Goal: Transaction & Acquisition: Book appointment/travel/reservation

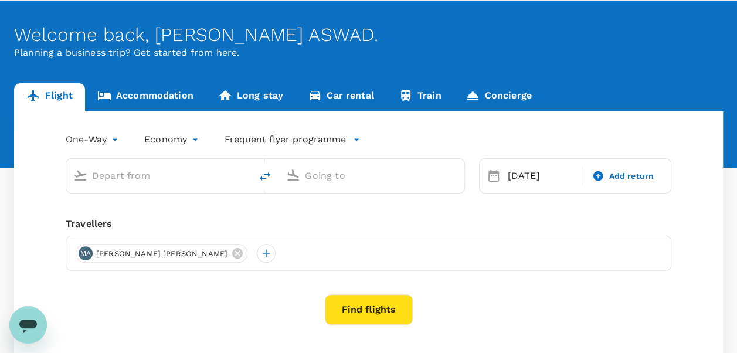
scroll to position [59, 0]
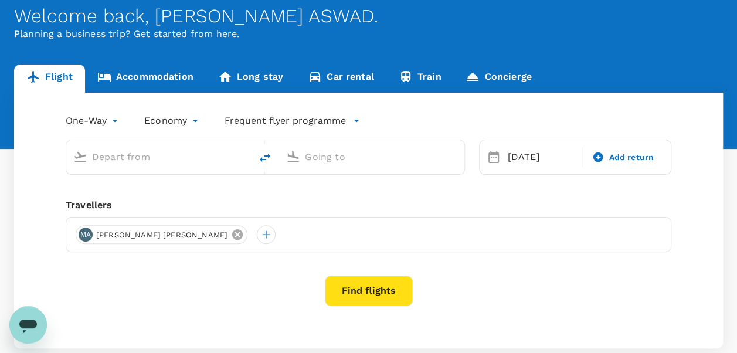
click at [243, 237] on icon at bounding box center [237, 234] width 11 height 11
click at [89, 233] on div at bounding box center [85, 234] width 19 height 19
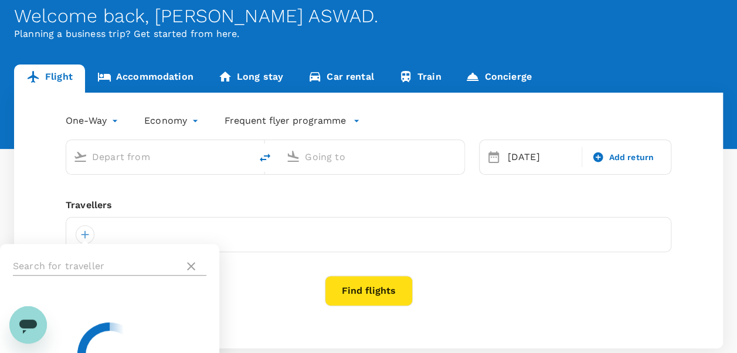
type input "[GEOGRAPHIC_DATA] (TGG)"
type input "Kuala Lumpur Intl (KUL)"
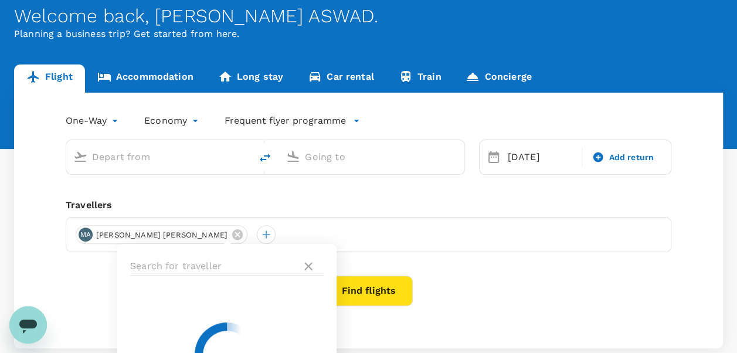
drag, startPoint x: 79, startPoint y: 262, endPoint x: 83, endPoint y: 256, distance: 7.5
click at [79, 262] on div "One-Way oneway Economy economy Frequent flyer programme 25 Aug Add return Trave…" at bounding box center [368, 221] width 709 height 256
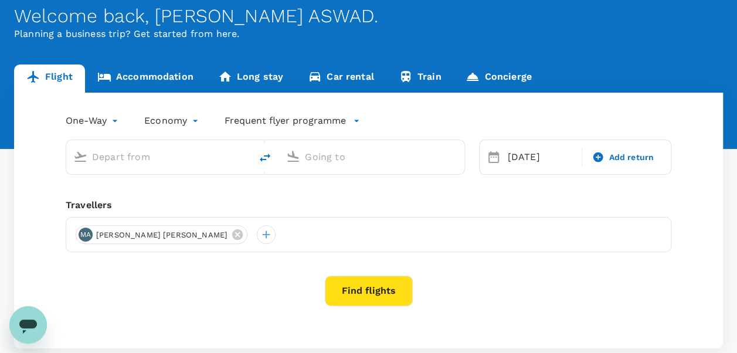
type input "[GEOGRAPHIC_DATA] (TGG)"
type input "Kuala Lumpur Intl (KUL)"
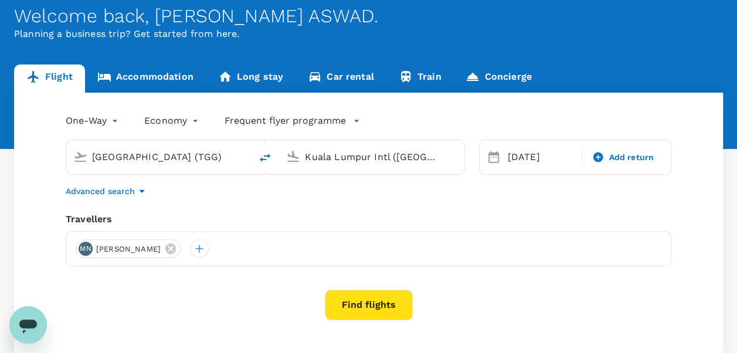
click at [177, 248] on icon at bounding box center [170, 248] width 13 height 13
click at [90, 244] on div at bounding box center [85, 248] width 19 height 19
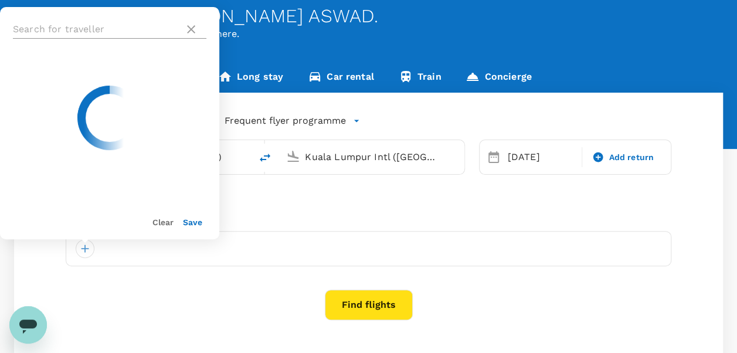
click at [68, 28] on input "text" at bounding box center [96, 29] width 167 height 19
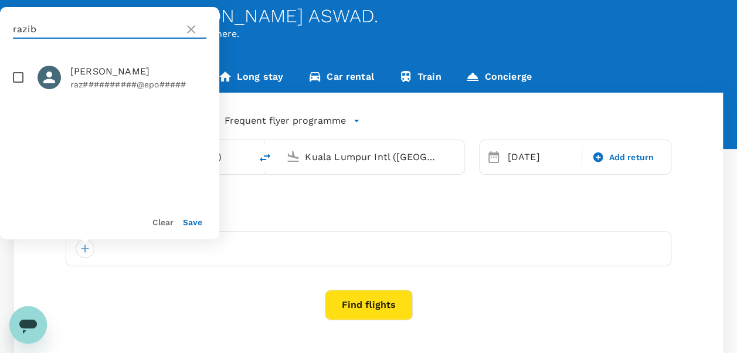
type input "razib"
click at [26, 76] on input "checkbox" at bounding box center [18, 77] width 25 height 25
checkbox input "true"
click at [190, 234] on div "Clear Save" at bounding box center [105, 217] width 229 height 45
click at [191, 227] on div "Save" at bounding box center [188, 216] width 29 height 23
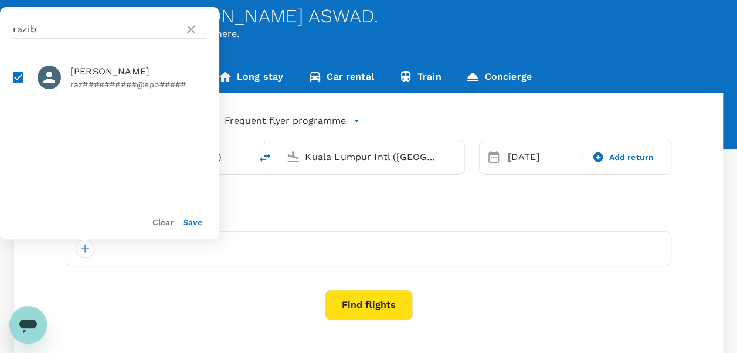
click at [192, 223] on button "Save" at bounding box center [192, 222] width 19 height 9
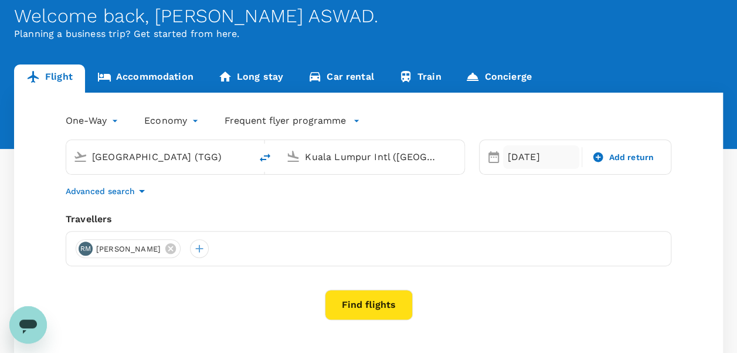
click at [534, 154] on div "25 Aug" at bounding box center [541, 156] width 77 height 23
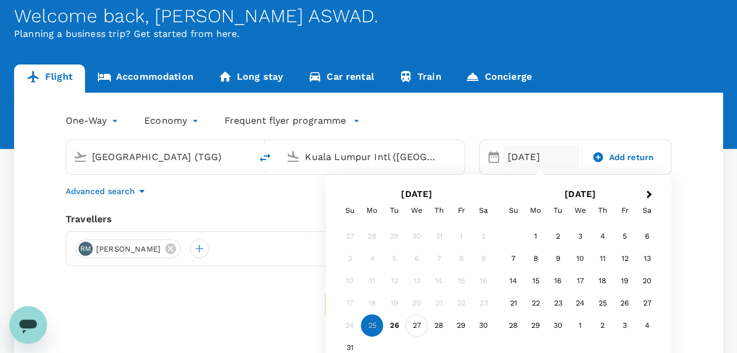
click at [418, 324] on div "27" at bounding box center [417, 325] width 22 height 22
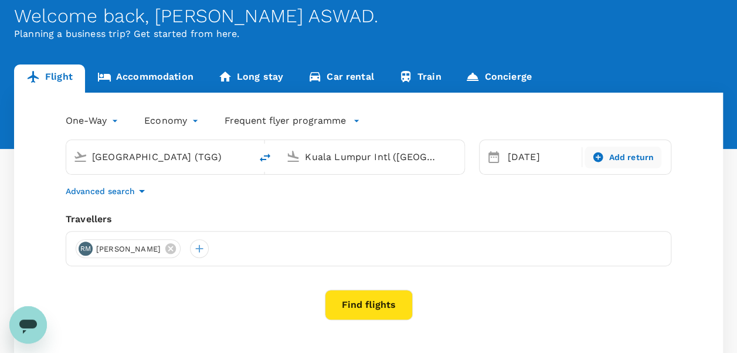
click at [626, 157] on span "Add return" at bounding box center [631, 157] width 45 height 12
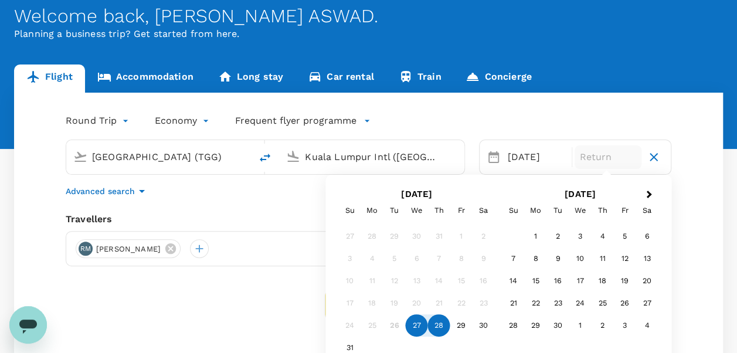
click at [435, 327] on div "28" at bounding box center [439, 325] width 22 height 22
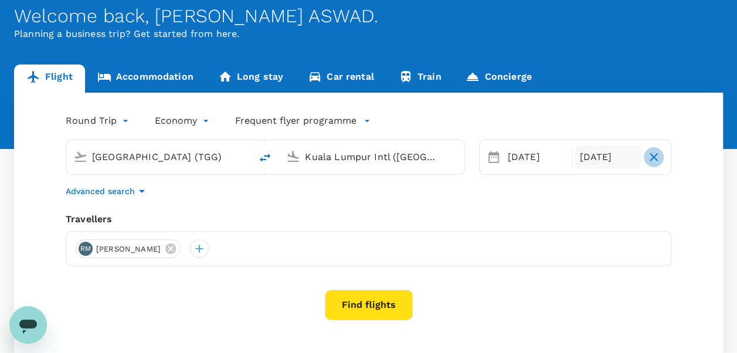
click at [657, 155] on icon "button" at bounding box center [654, 157] width 14 height 14
type input "oneway"
click at [321, 154] on input "Kuala Lumpur Intl (KUL)" at bounding box center [372, 157] width 134 height 18
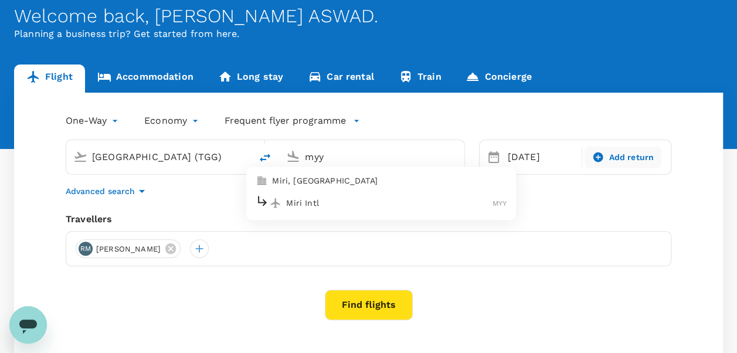
click at [318, 195] on div "Miri Intl MYY" at bounding box center [381, 203] width 251 height 18
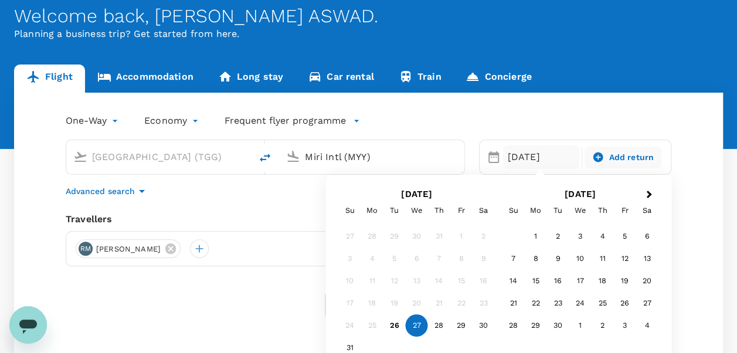
type input "Miri Intl (MYY)"
click at [419, 329] on div "27" at bounding box center [417, 325] width 22 height 22
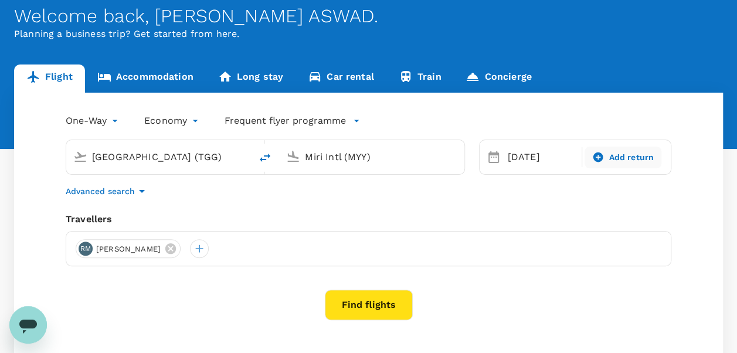
click at [374, 301] on button "Find flights" at bounding box center [369, 305] width 88 height 31
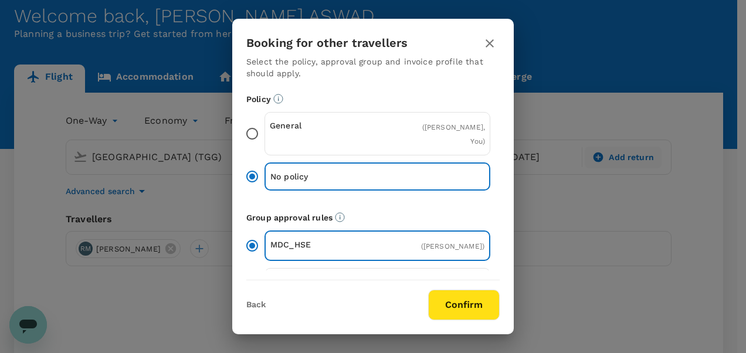
click at [259, 130] on input "General ( [PERSON_NAME], You )" at bounding box center [252, 133] width 25 height 25
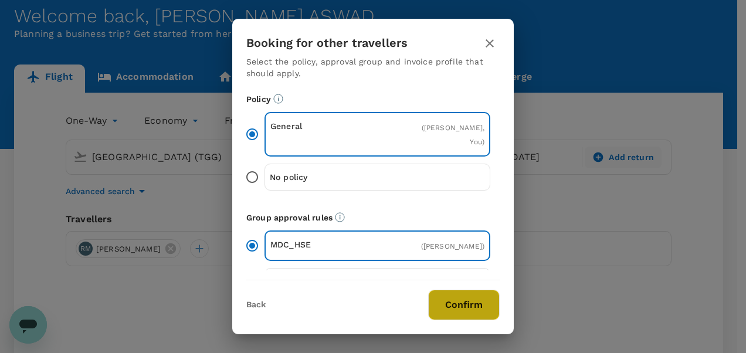
click at [452, 311] on button "Confirm" at bounding box center [464, 305] width 72 height 31
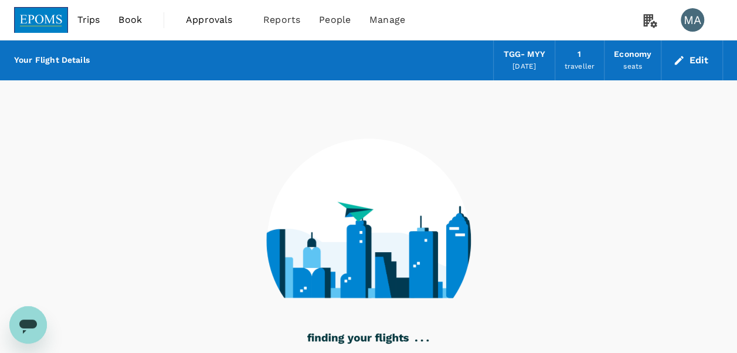
click at [441, 144] on image at bounding box center [369, 219] width 204 height 160
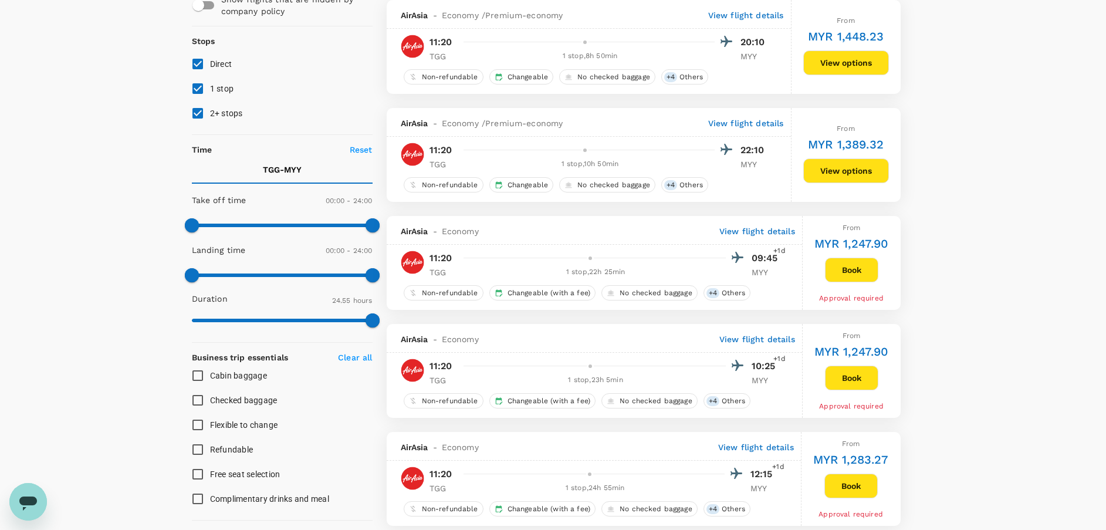
scroll to position [123, 0]
click at [737, 60] on button "View options" at bounding box center [846, 63] width 86 height 25
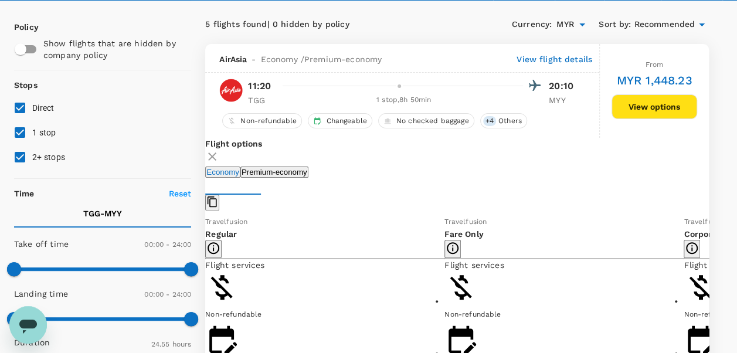
scroll to position [235, 0]
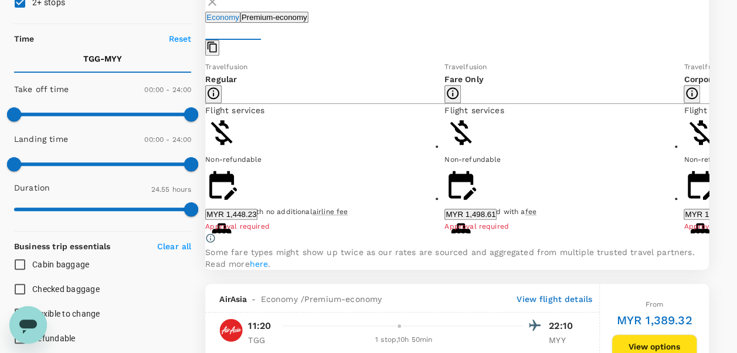
click at [715, 152] on icon at bounding box center [718, 147] width 6 height 10
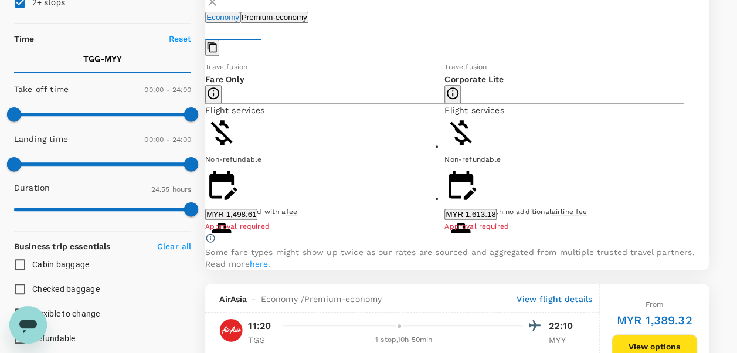
click at [684, 138] on div "Travelfusion Regular Flight services Non-refundable Changeable with no addition…" at bounding box center [325, 146] width 718 height 172
click at [202, 153] on icon at bounding box center [197, 147] width 12 height 12
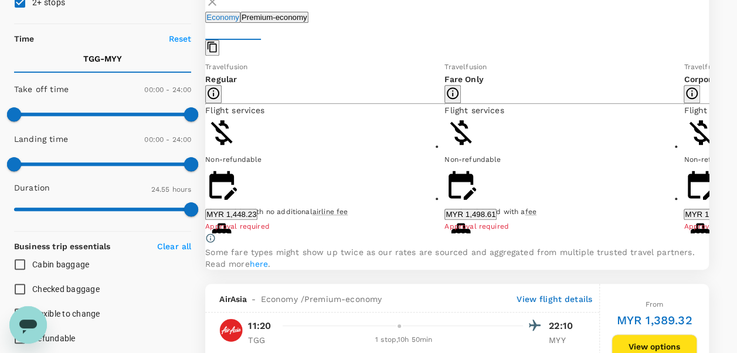
click at [258, 220] on button "MYR 1,448.23" at bounding box center [231, 214] width 52 height 11
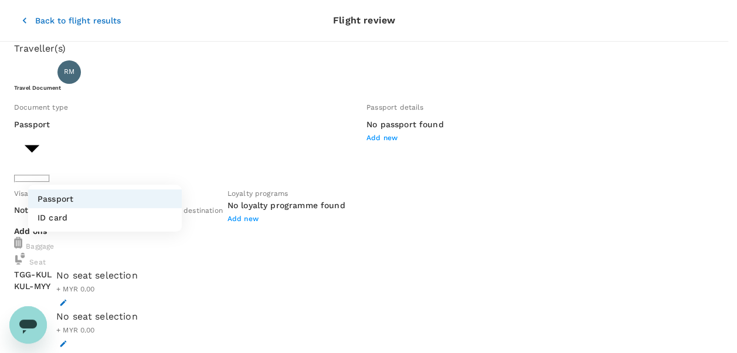
click at [163, 169] on body "Back to flight results Flight review Traveller(s) Traveller 1 : RM RAZIB MOHAMA…" at bounding box center [368, 303] width 737 height 607
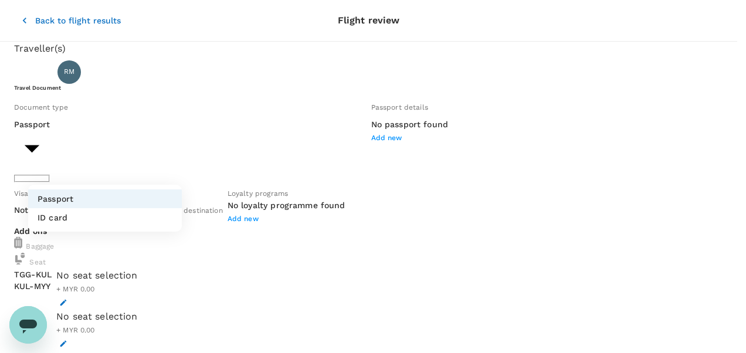
click at [137, 216] on li "ID card" at bounding box center [105, 217] width 154 height 19
type input "Id card"
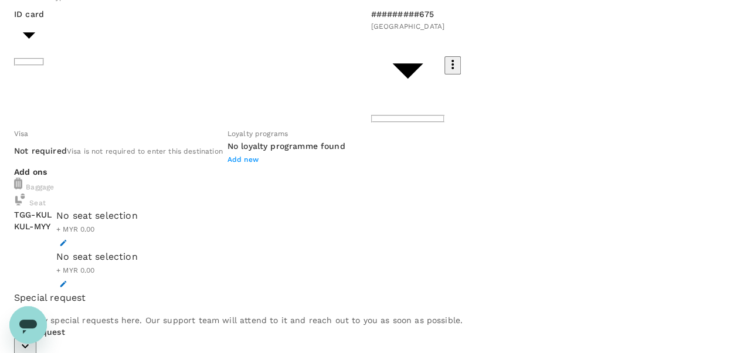
scroll to position [176, 0]
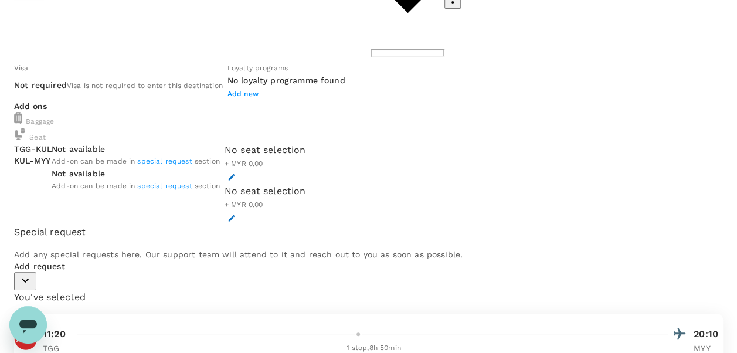
click at [192, 157] on span "special request" at bounding box center [164, 161] width 55 height 8
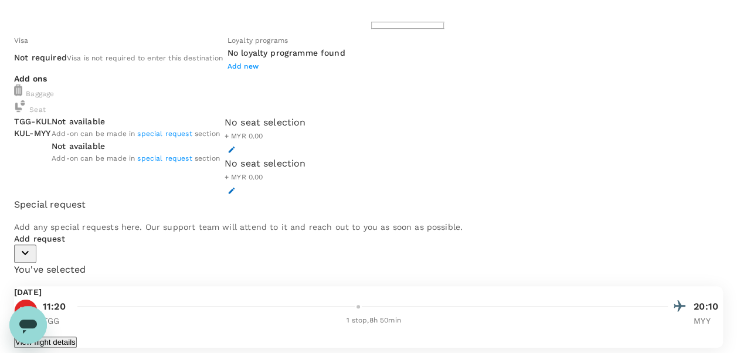
click at [192, 130] on span "special request" at bounding box center [164, 134] width 55 height 8
click at [32, 260] on icon "button" at bounding box center [25, 253] width 14 height 14
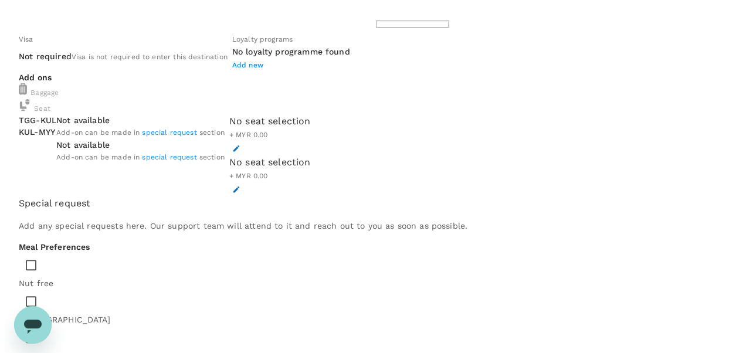
scroll to position [86, 0]
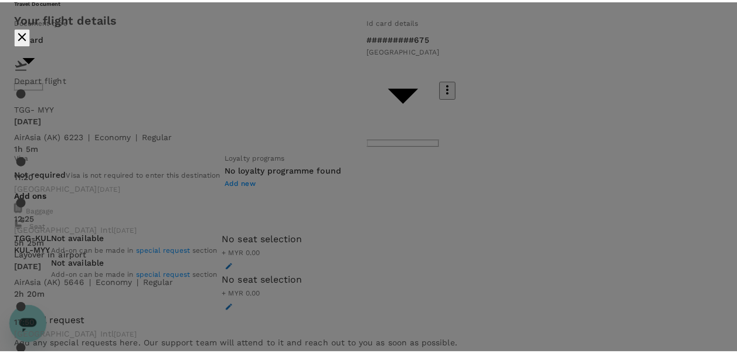
scroll to position [0, 0]
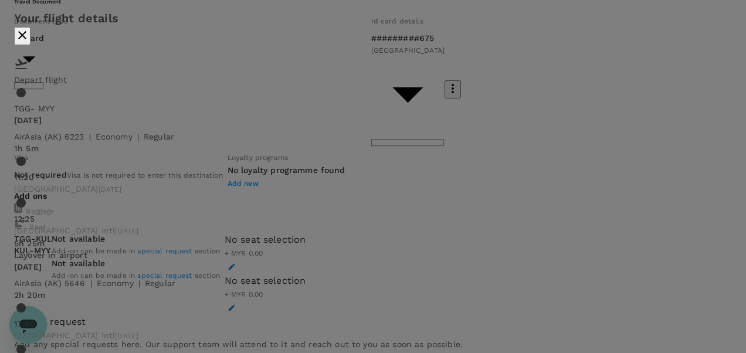
click at [673, 59] on div "Your flight details Depart flight TGG - MYY Wed, 27 Aug AirAsia (AK) 6223 | eco…" at bounding box center [373, 219] width 746 height 438
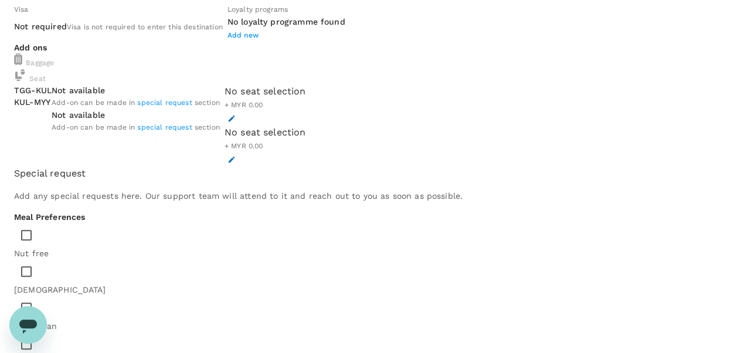
click at [191, 99] on span "special request" at bounding box center [164, 103] width 55 height 8
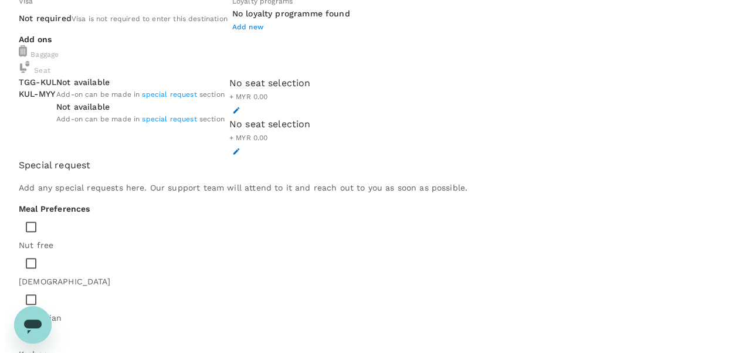
scroll to position [176, 0]
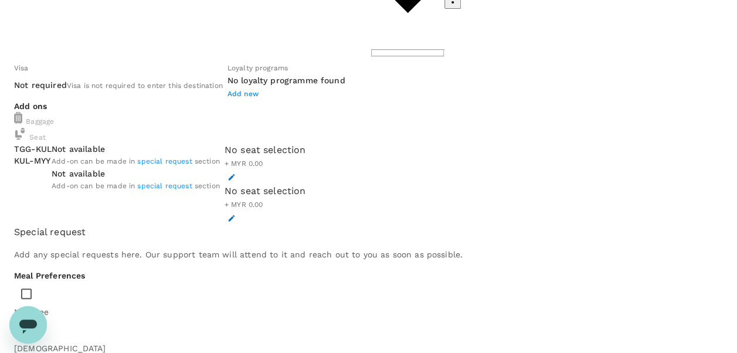
click at [236, 173] on icon "button" at bounding box center [232, 177] width 8 height 8
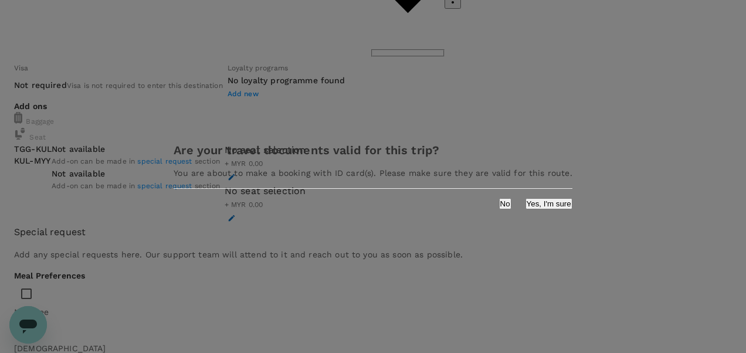
click at [526, 209] on button "Yes, I'm sure" at bounding box center [549, 203] width 47 height 11
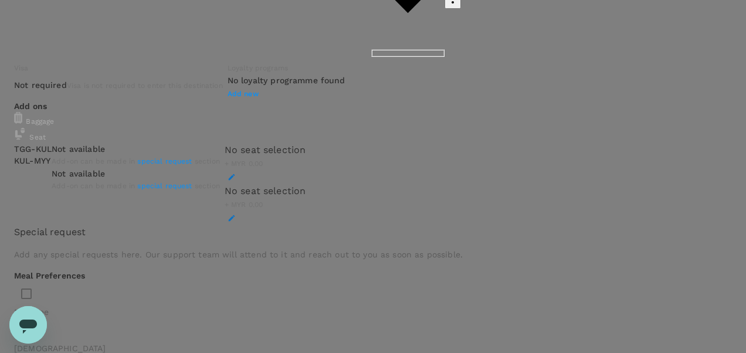
type input "9ea61a02-274a-4f65-9d5b-ca51ac7b2cfc"
type textarea "t"
paste textarea "CRT000000017509"
type textarea "TRF Ref. No. CRT000000017509"
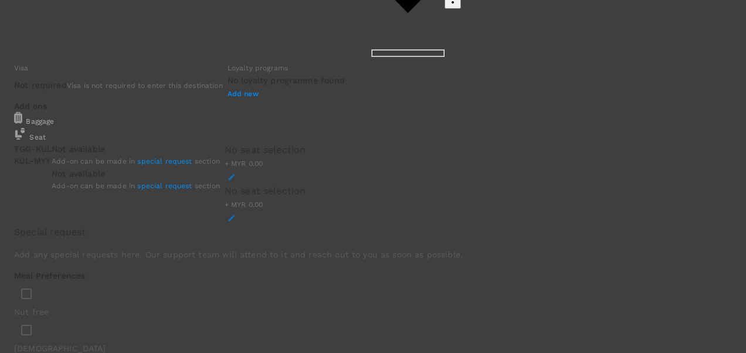
type input "zulhai"
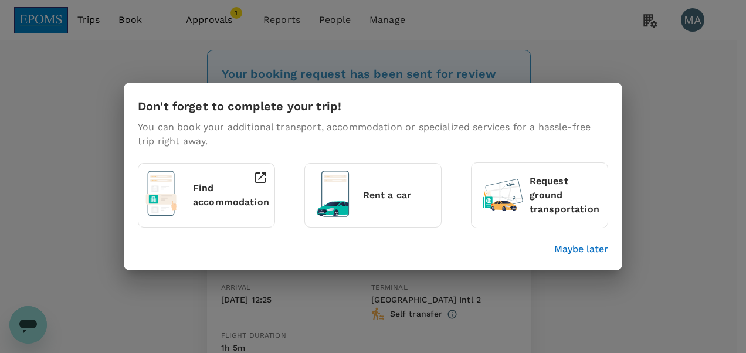
click at [593, 248] on p "Maybe later" at bounding box center [581, 249] width 54 height 14
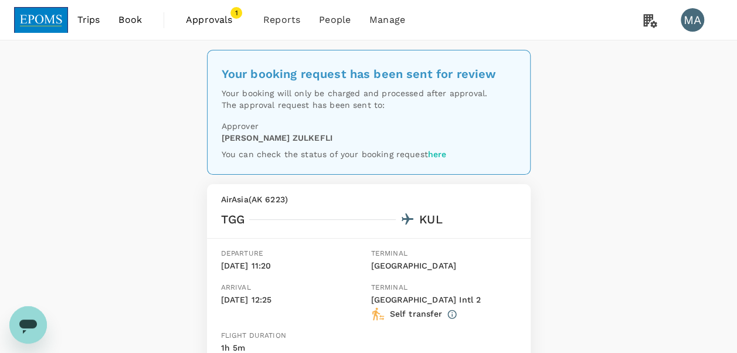
click at [215, 19] on span "Approvals" at bounding box center [215, 20] width 59 height 14
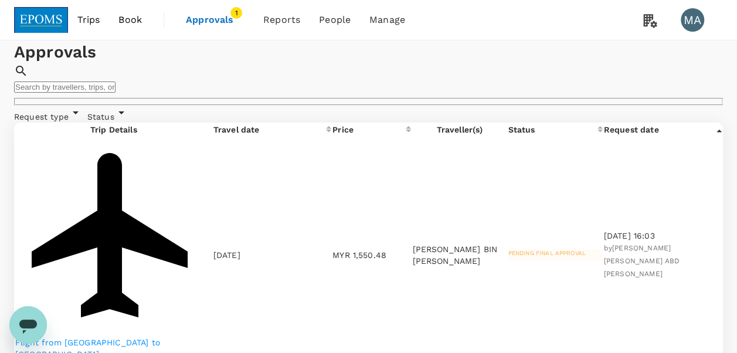
click at [126, 337] on p "Flight from [GEOGRAPHIC_DATA] to [GEOGRAPHIC_DATA]" at bounding box center [113, 348] width 197 height 23
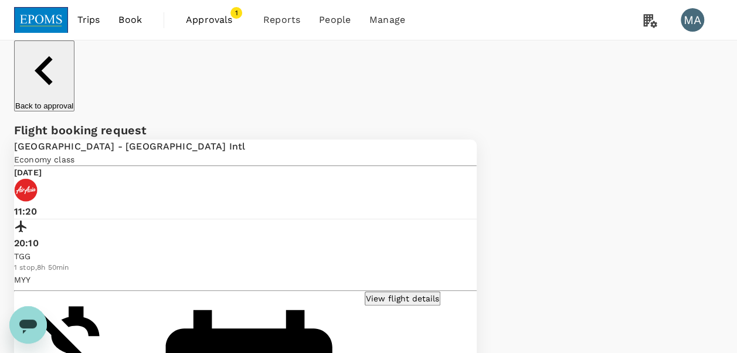
click at [439, 293] on p "View flight details" at bounding box center [402, 299] width 73 height 12
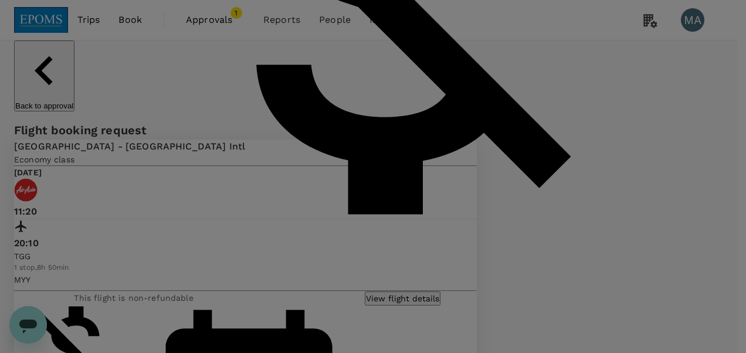
click at [679, 53] on div "Your flight details Depart flight TGG - MYY [DATE] AirAsia ([GEOGRAPHIC_DATA]) …" at bounding box center [373, 176] width 746 height 353
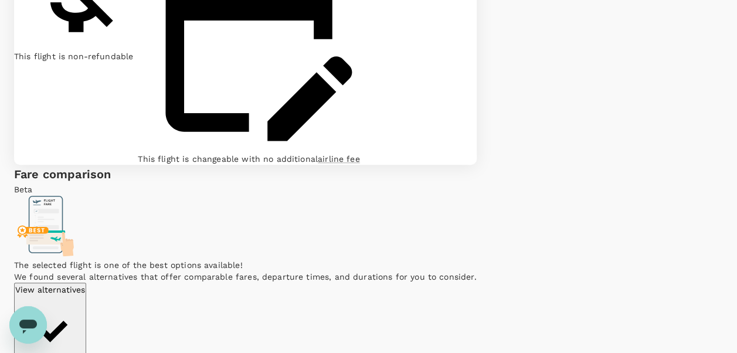
scroll to position [70, 0]
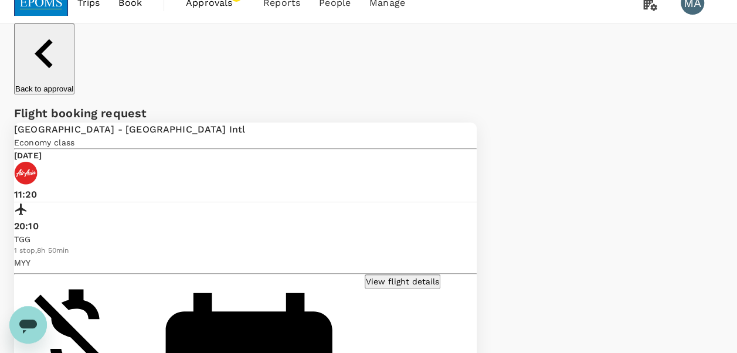
scroll to position [0, 0]
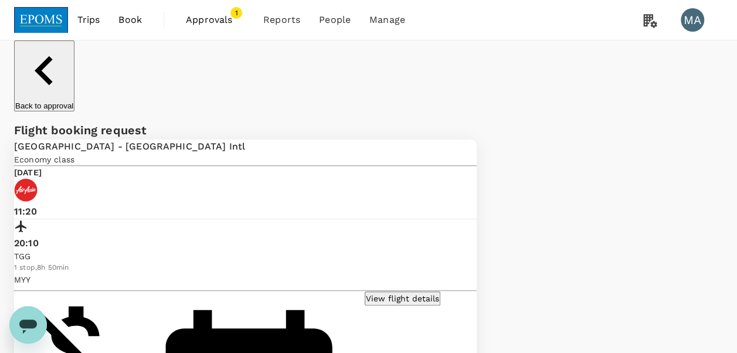
click at [132, 22] on span "Book" at bounding box center [129, 20] width 23 height 14
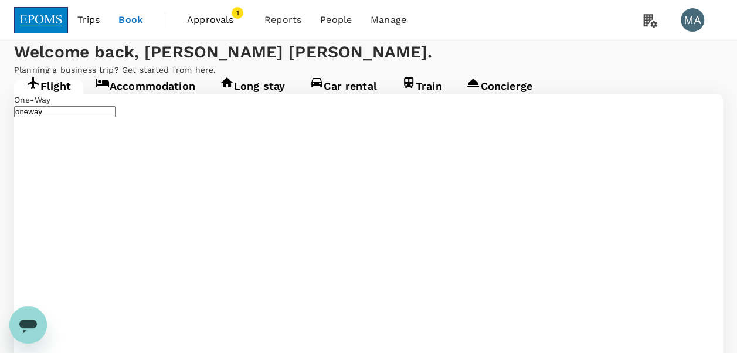
type input "[GEOGRAPHIC_DATA] (TGG)"
type input "Miri Intl (MYY)"
type input "[GEOGRAPHIC_DATA] (TGG)"
type input "Miri Intl (MYY)"
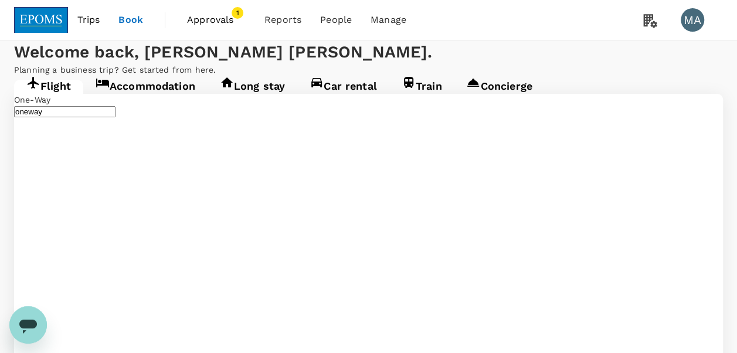
type input "Miri Intl (MYY)"
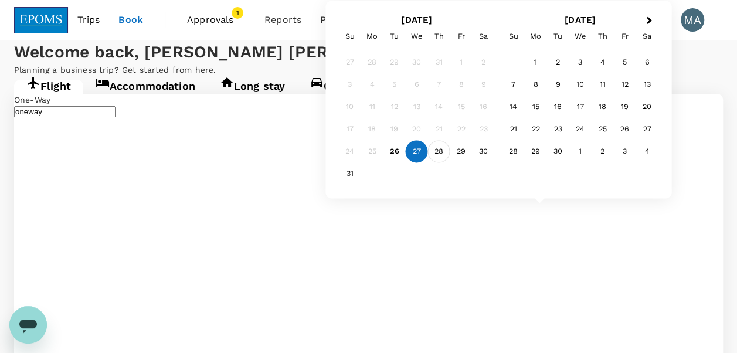
type input "[PERSON_NAME] (JHB)"
click at [441, 155] on div "28" at bounding box center [439, 152] width 22 height 22
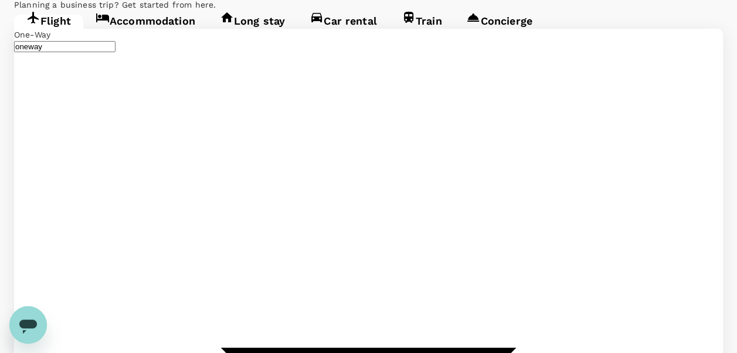
scroll to position [140, 0]
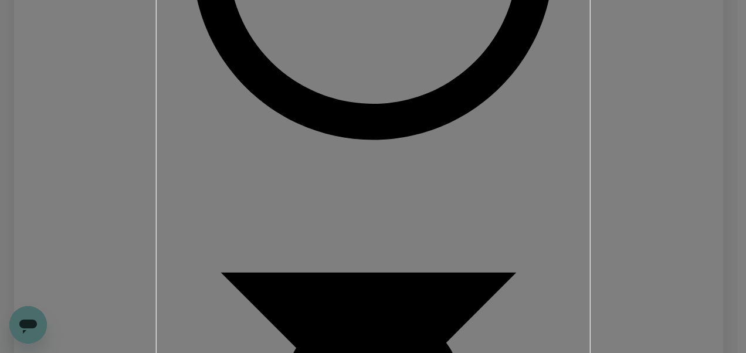
drag, startPoint x: 249, startPoint y: 133, endPoint x: 292, endPoint y: 160, distance: 51.4
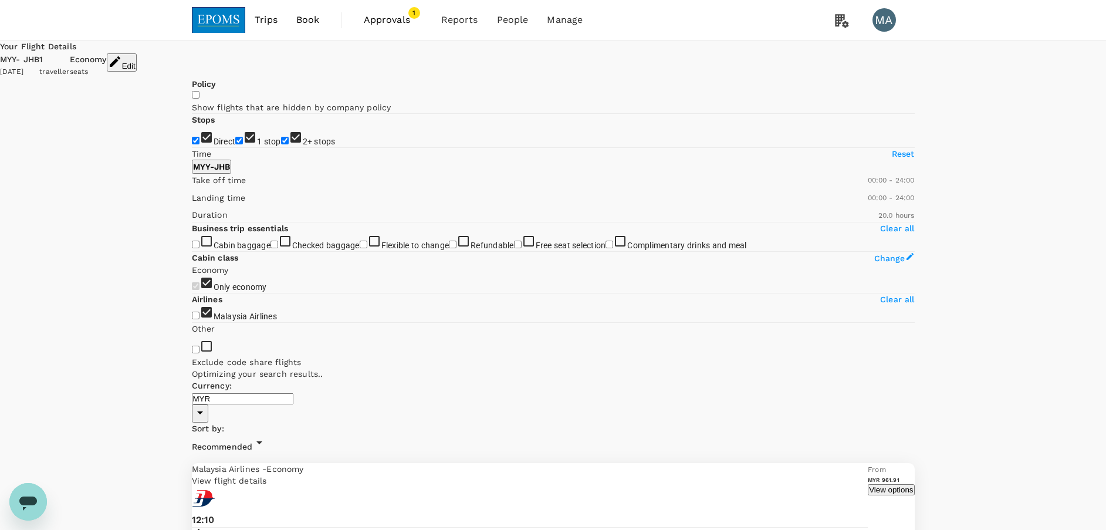
type input "1565"
checkbox input "false"
type input "1020"
drag, startPoint x: 195, startPoint y: 351, endPoint x: 319, endPoint y: 348, distance: 123.8
click at [192, 187] on span at bounding box center [192, 187] width 0 height 0
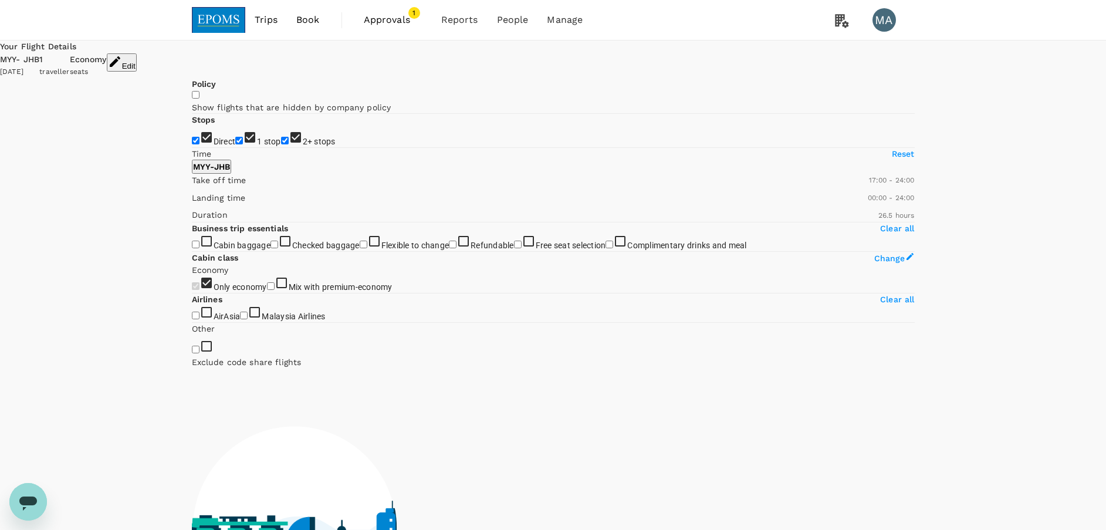
click at [235, 144] on input "1 stop" at bounding box center [239, 141] width 8 height 8
checkbox input "false"
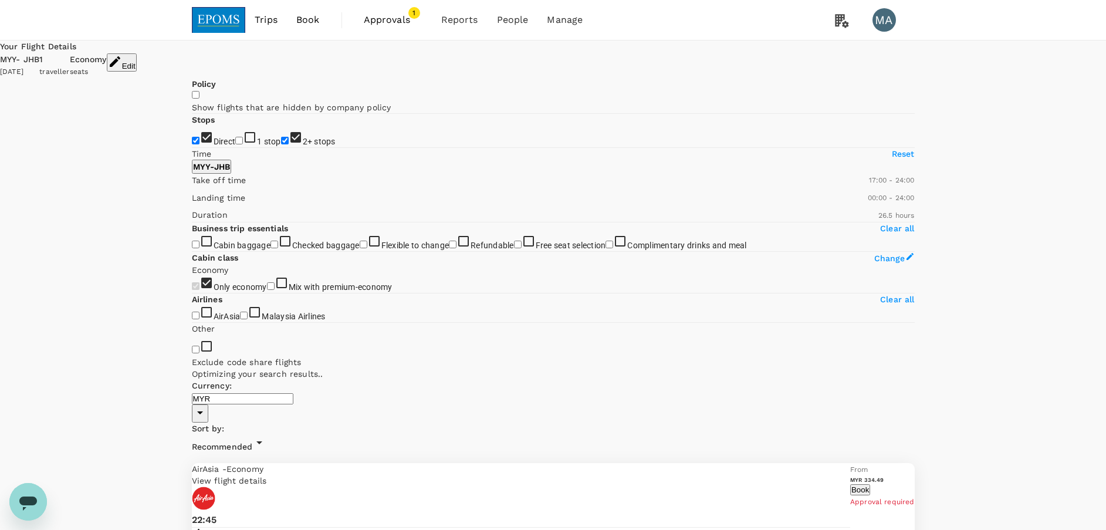
click at [281, 144] on input "2+ stops" at bounding box center [285, 141] width 8 height 8
checkbox input "false"
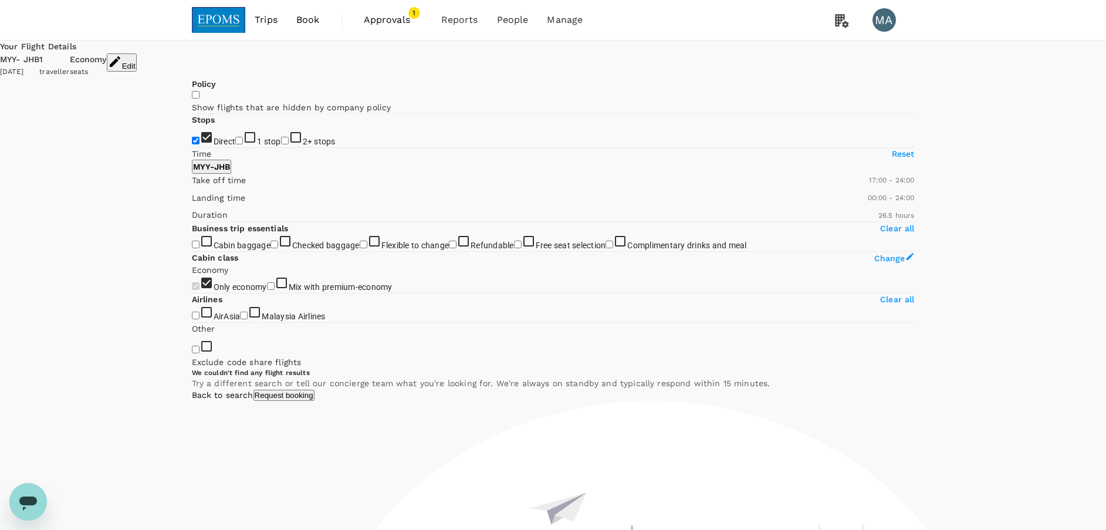
click at [235, 144] on input "1 stop" at bounding box center [239, 141] width 8 height 8
checkbox input "true"
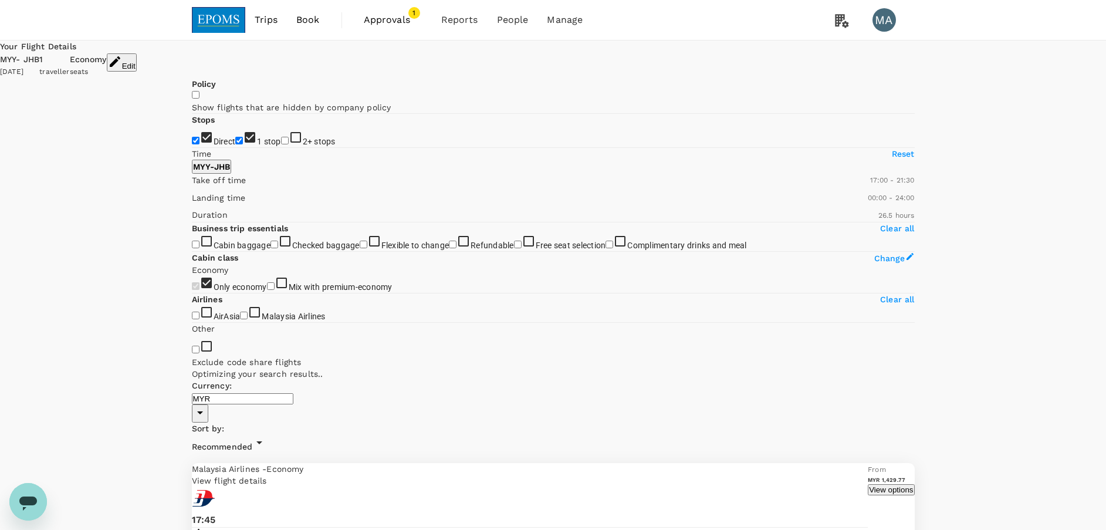
type input "1320"
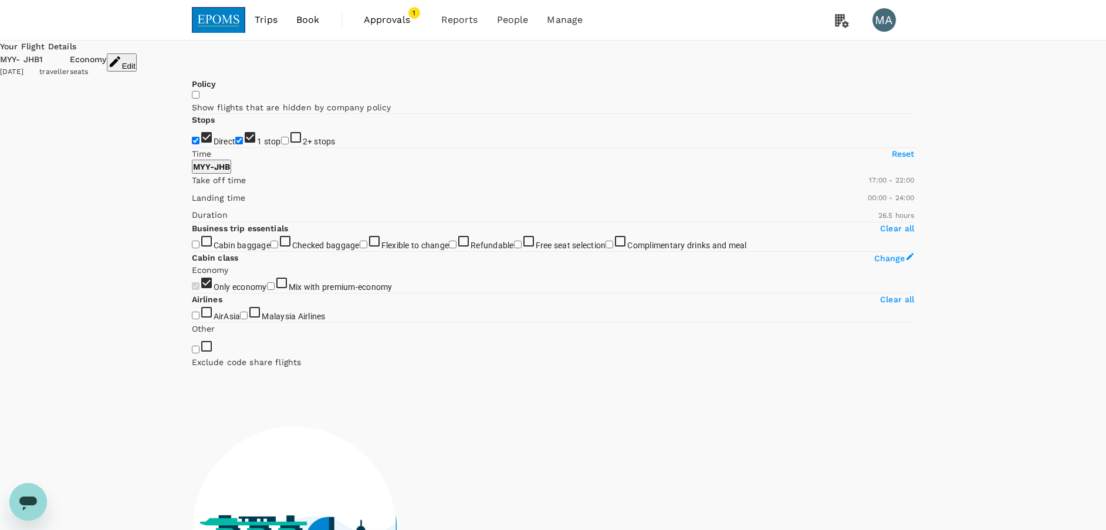
drag, startPoint x: 371, startPoint y: 350, endPoint x: 357, endPoint y: 349, distance: 14.1
click at [192, 187] on span at bounding box center [192, 187] width 0 height 0
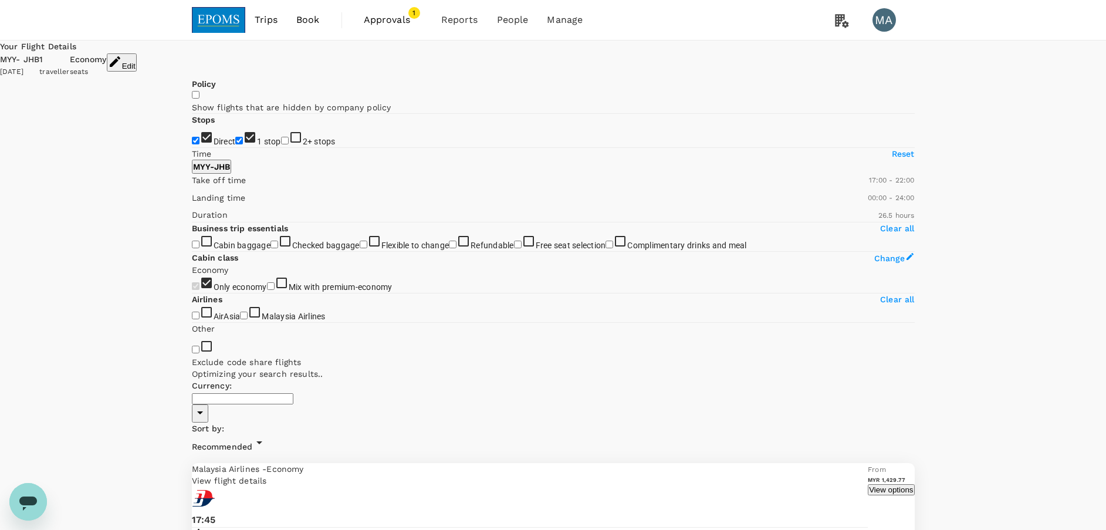
type input "MYR"
click at [737, 353] on button "View options" at bounding box center [891, 490] width 46 height 11
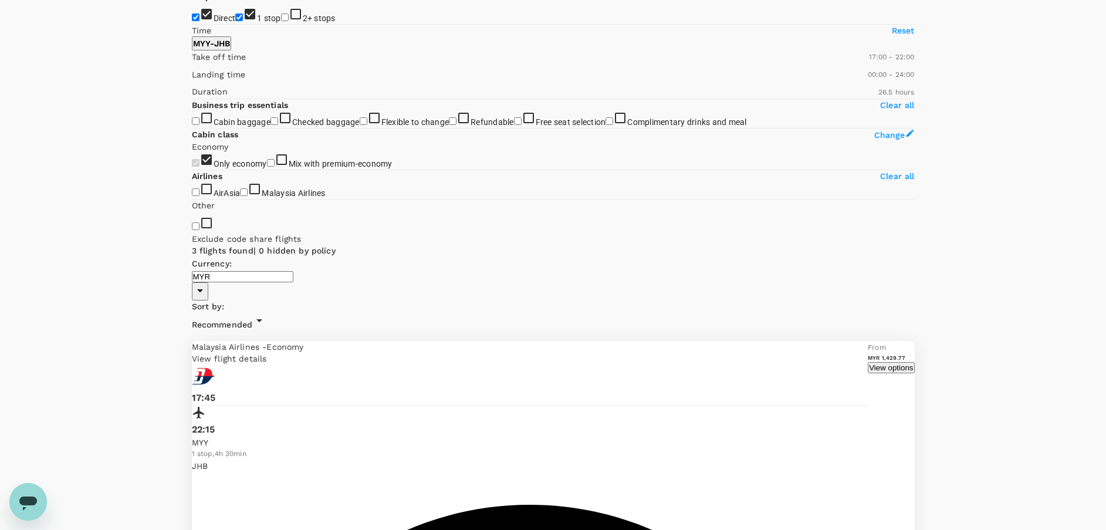
scroll to position [124, 0]
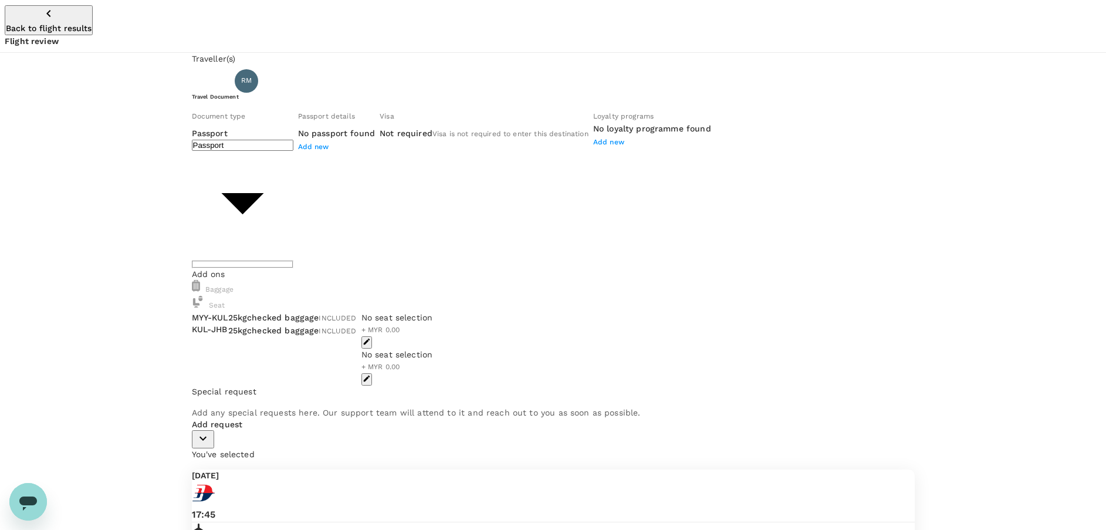
click at [349, 176] on body "Back to flight results Flight review Traveller(s) Traveller 1 : RM [PERSON_NAME…" at bounding box center [553, 463] width 1106 height 926
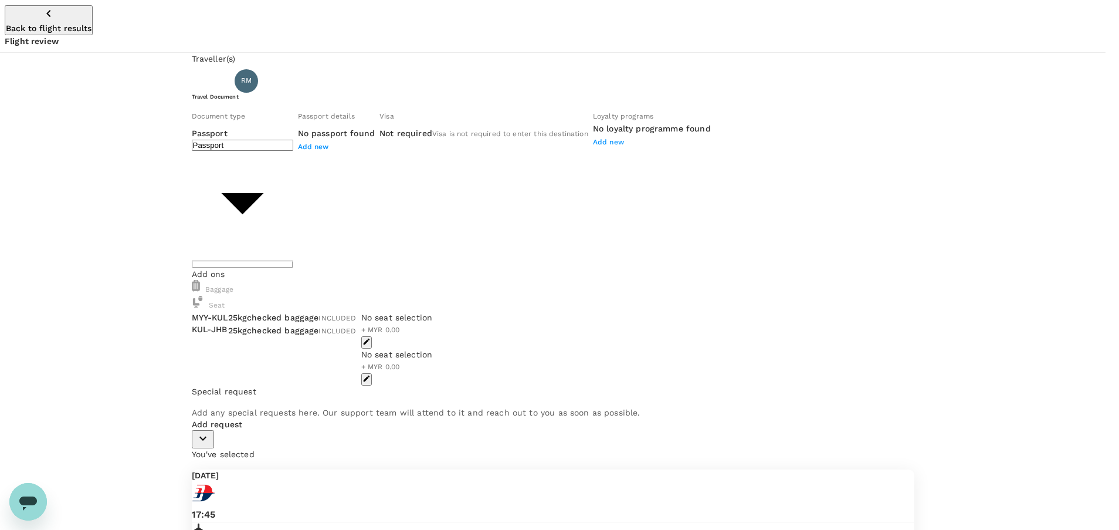
type input "Id card"
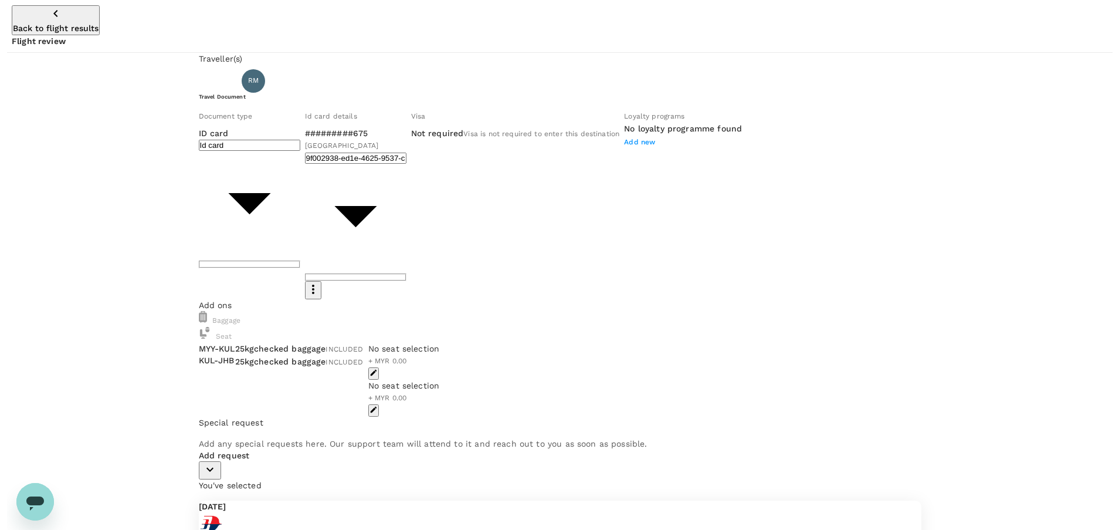
scroll to position [31, 0]
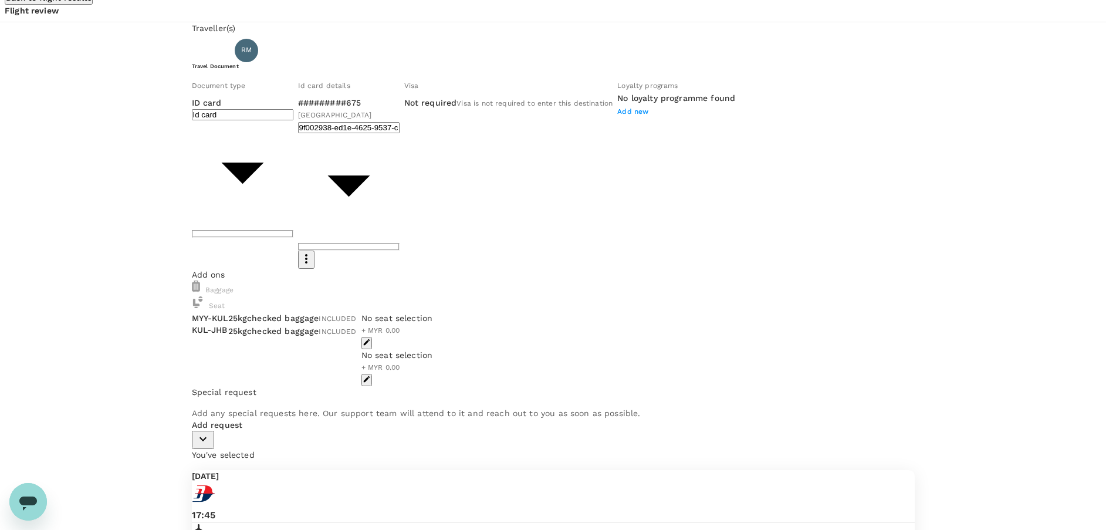
click at [226, 353] on p "Add request" at bounding box center [553, 425] width 723 height 12
click at [214, 353] on button "button" at bounding box center [203, 440] width 22 height 18
click at [199, 353] on input "checkbox" at bounding box center [196, 470] width 8 height 8
checkbox input "true"
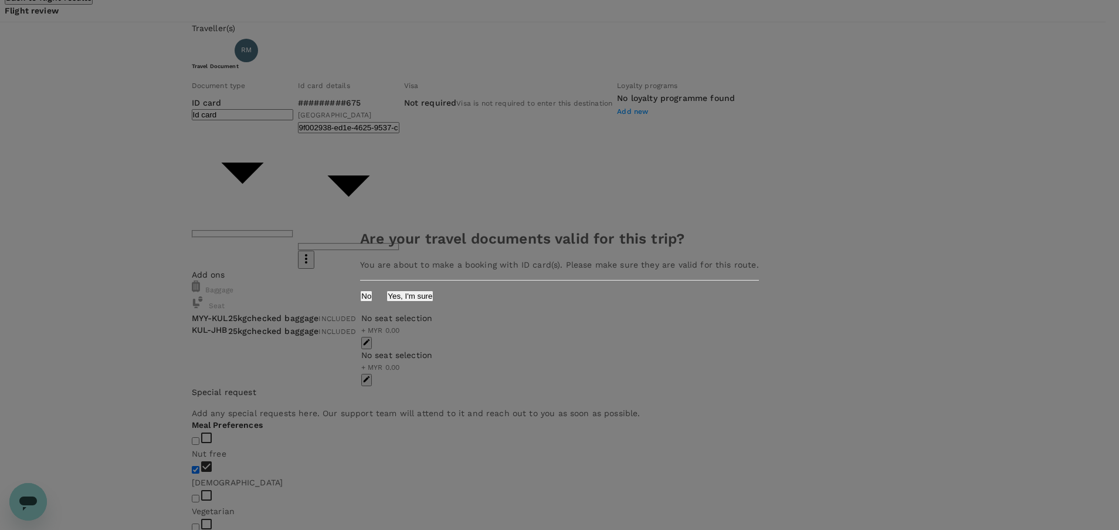
click at [433, 297] on button "Yes, I'm sure" at bounding box center [410, 295] width 47 height 11
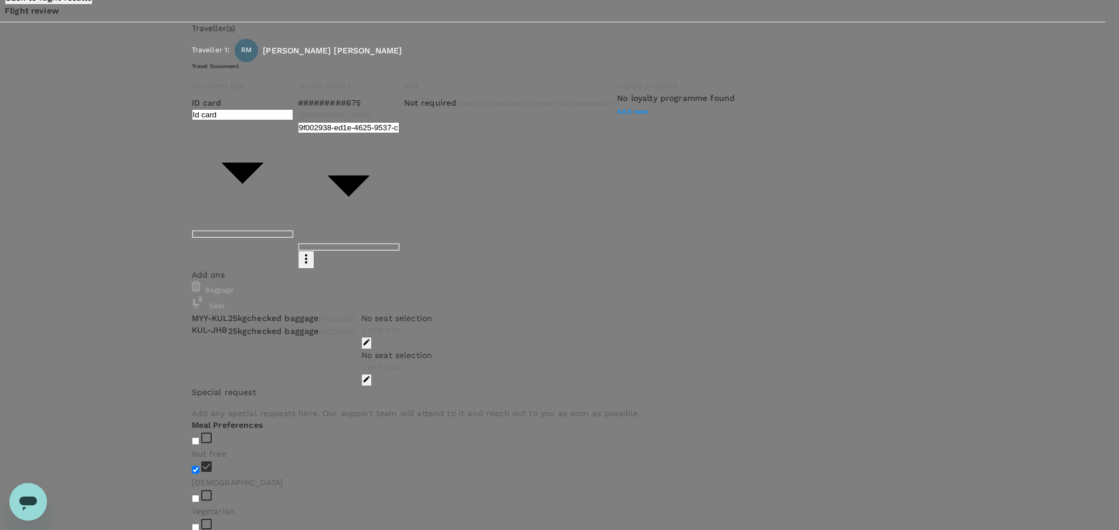
type input "9ea61a02-274a-4f65-9d5b-ca51ac7b2cfc"
type textarea "t"
paste textarea "CRT000000017510"
type textarea "TRF Ref. No. CRT000000017510"
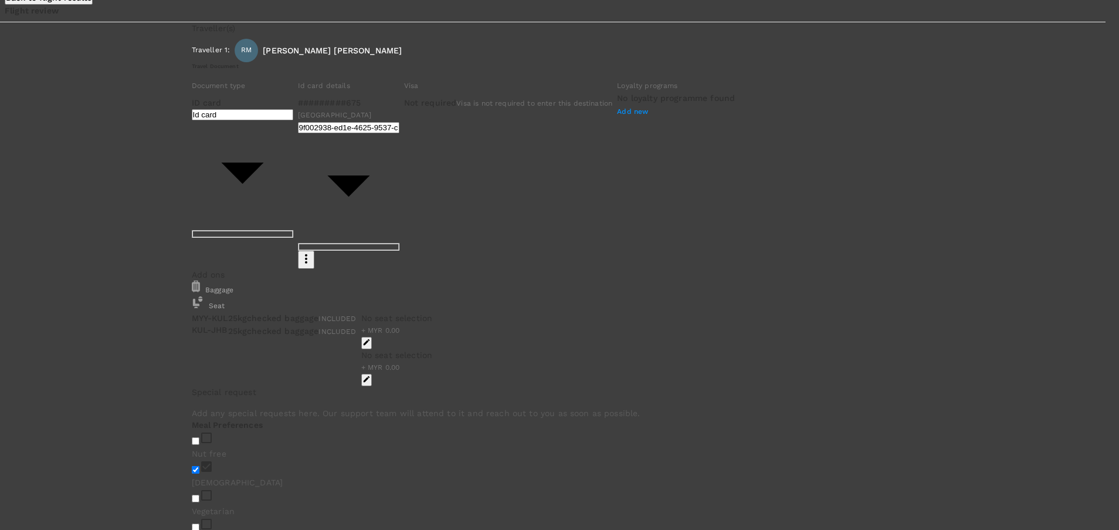
type input "zulhai"
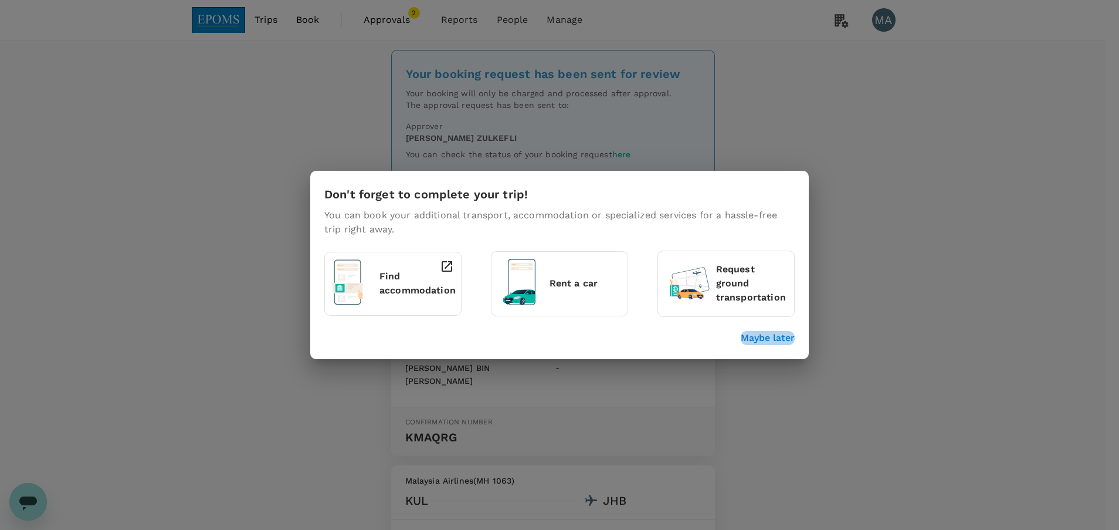
click at [748, 343] on p "Maybe later" at bounding box center [768, 338] width 54 height 14
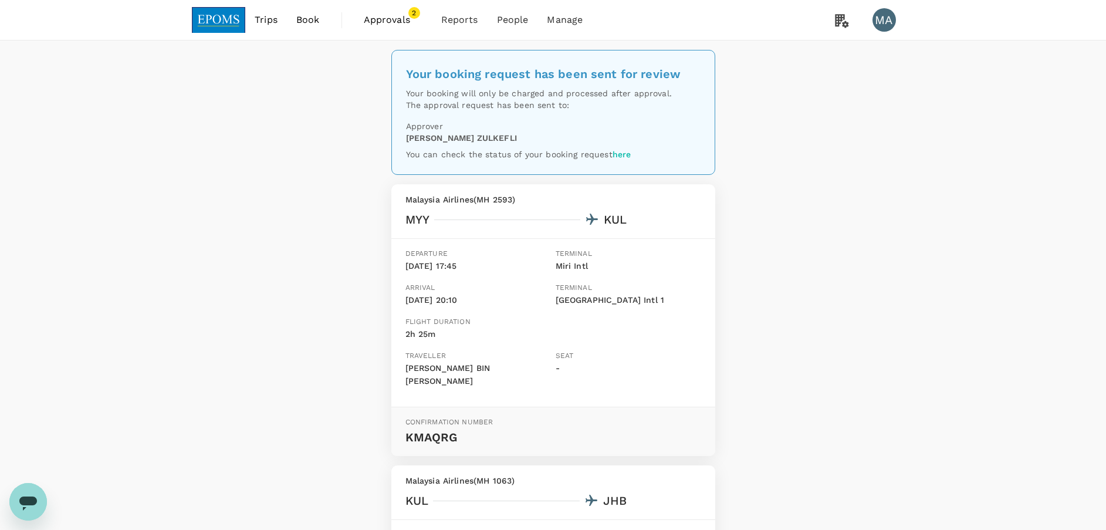
click at [384, 23] on span "Approvals" at bounding box center [393, 20] width 59 height 14
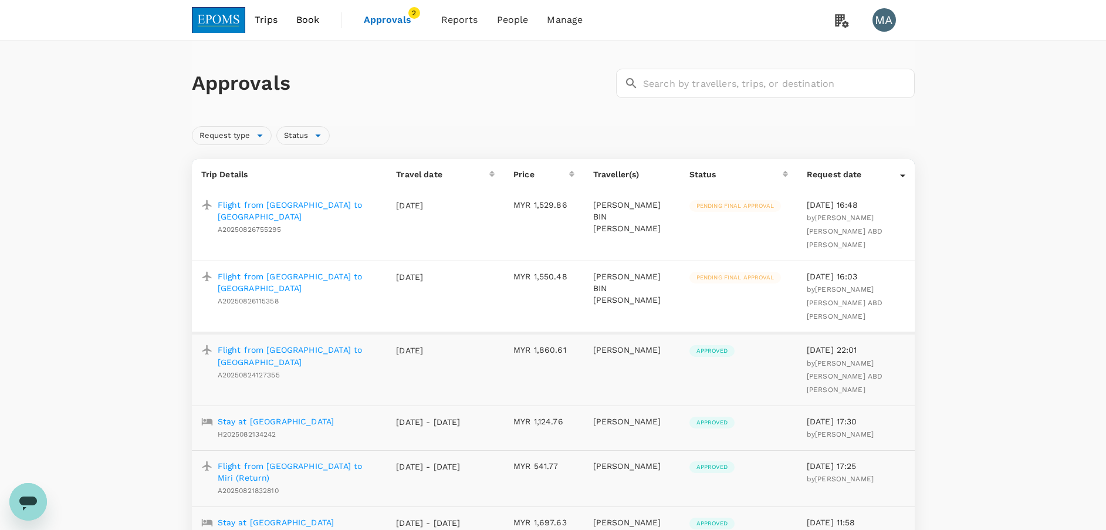
click at [316, 206] on p "Flight from Miri to Johor Bahru" at bounding box center [298, 210] width 160 height 23
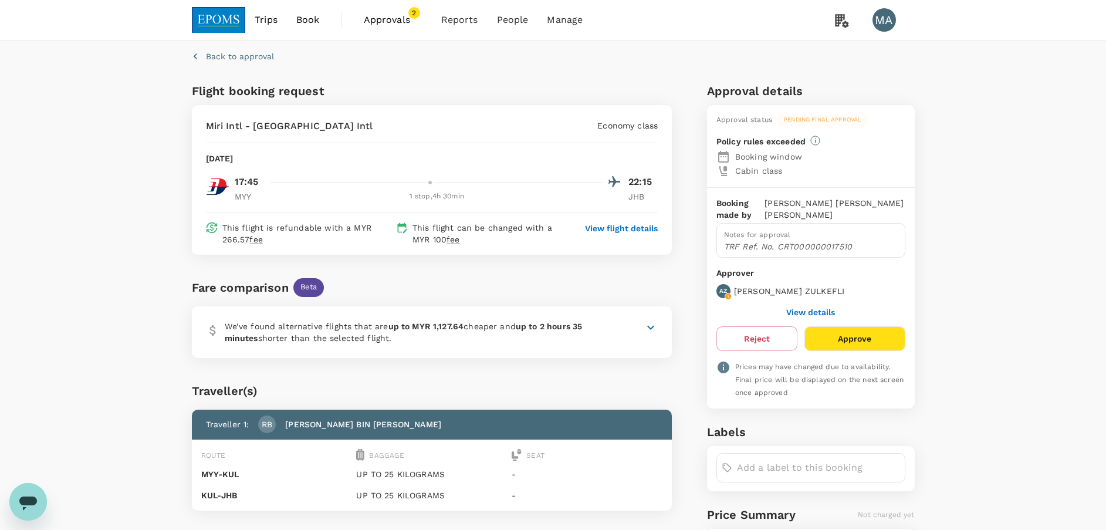
click at [636, 229] on p "View flight details" at bounding box center [621, 228] width 73 height 12
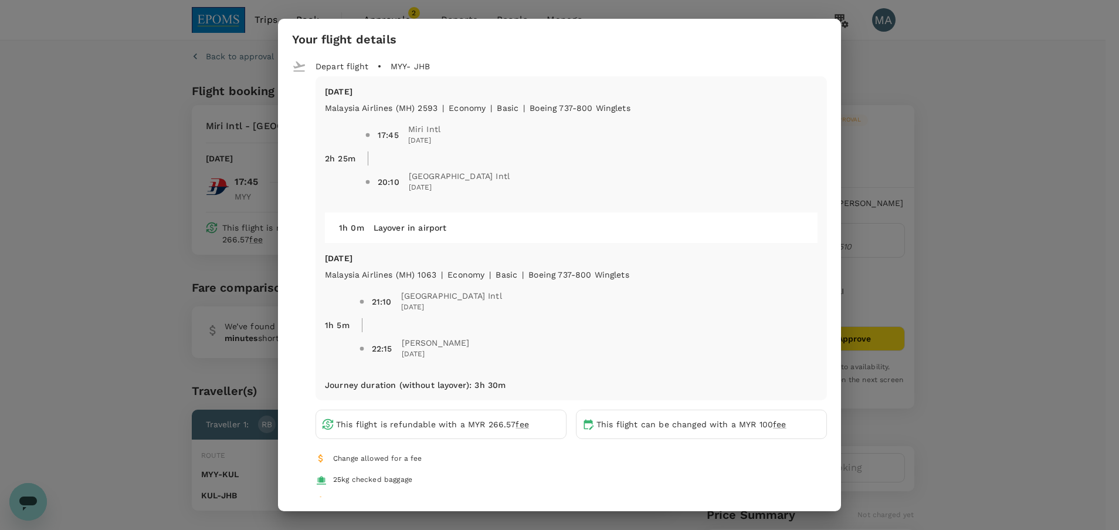
click at [1048, 217] on div "Your flight details Depart flight MYY - JHB Thu, 28 Aug Malaysia Airlines (MH) …" at bounding box center [559, 265] width 1119 height 530
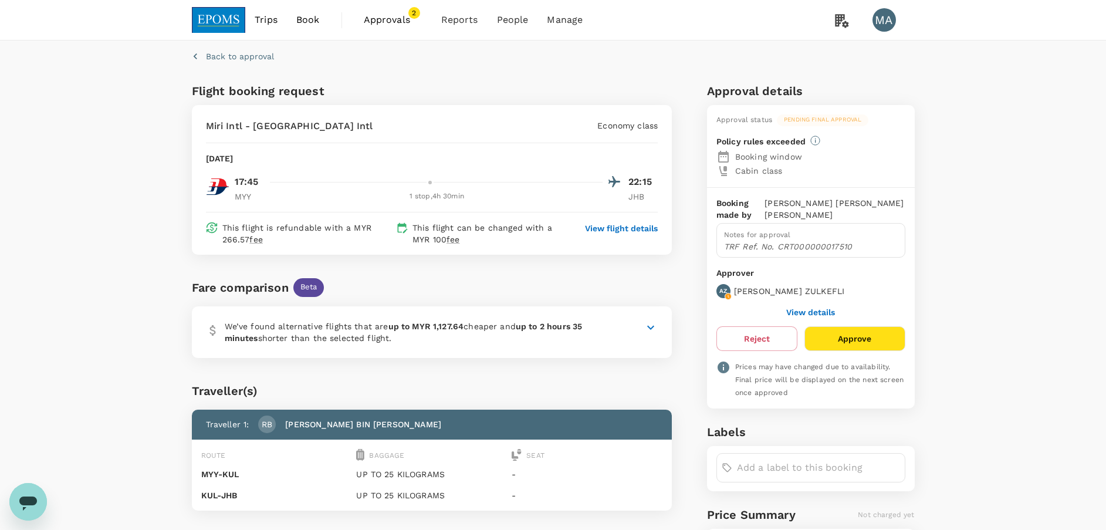
click at [399, 22] on span "Approvals" at bounding box center [393, 20] width 59 height 14
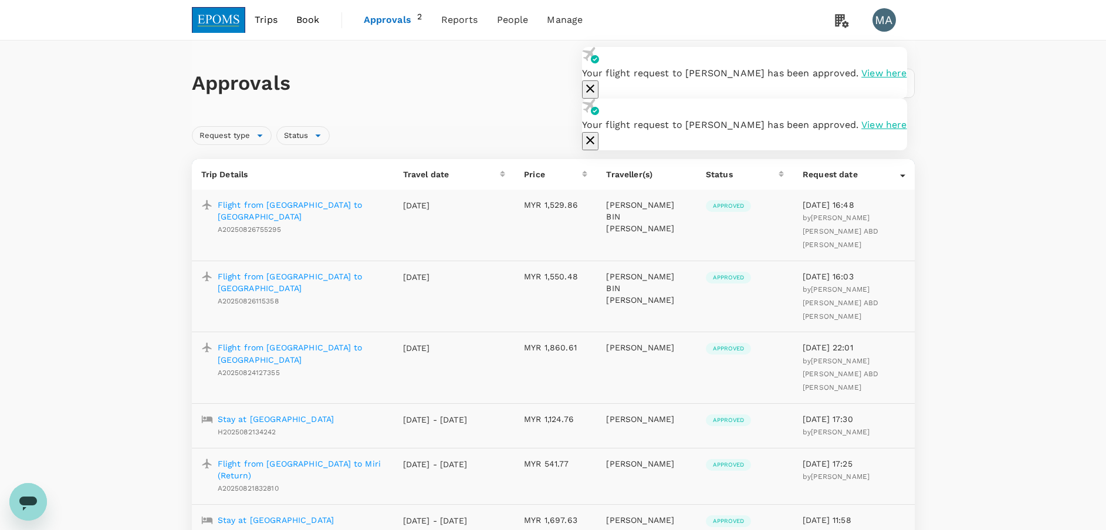
click at [597, 82] on icon "button" at bounding box center [590, 89] width 14 height 14
click at [594, 136] on icon "button" at bounding box center [590, 140] width 8 height 8
